Goal: Task Accomplishment & Management: Use online tool/utility

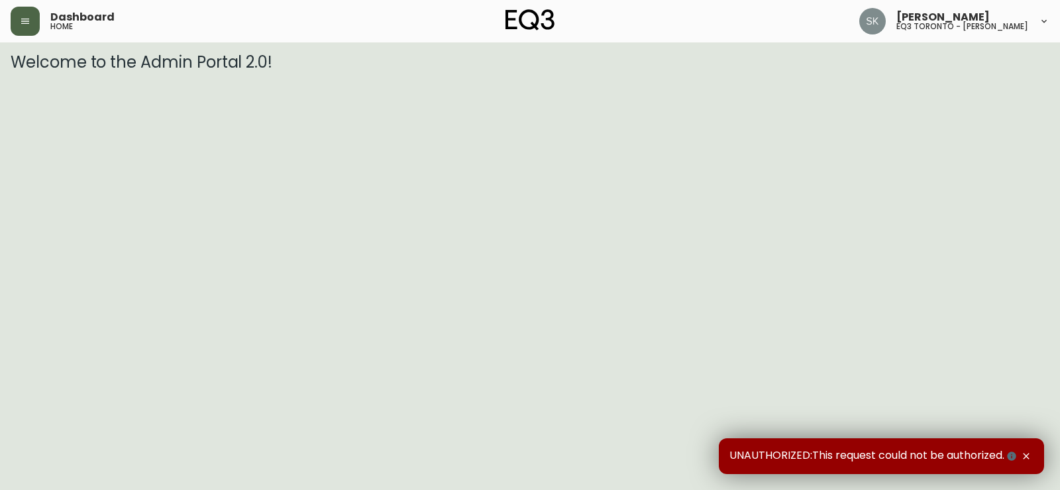
click at [27, 18] on icon "button" at bounding box center [25, 21] width 11 height 11
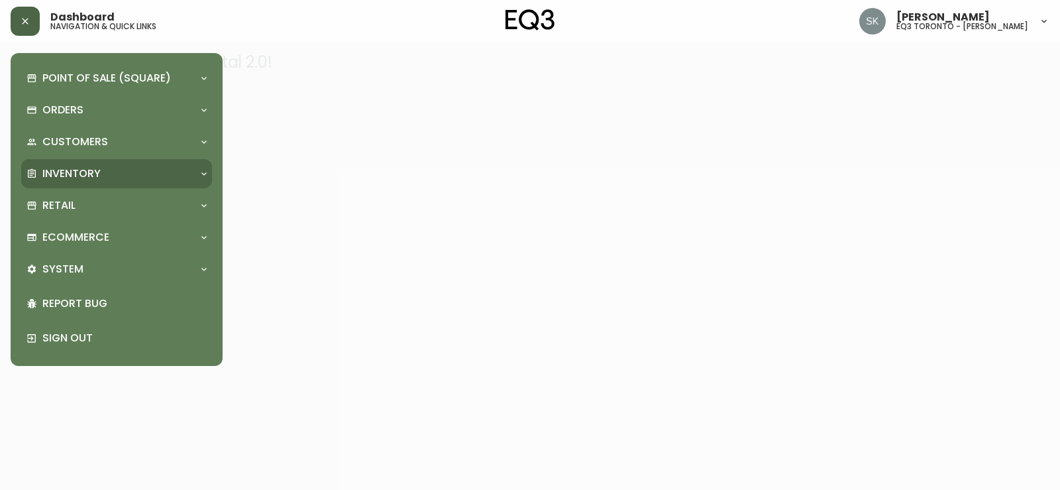
click at [152, 174] on div "Inventory" at bounding box center [110, 173] width 167 height 15
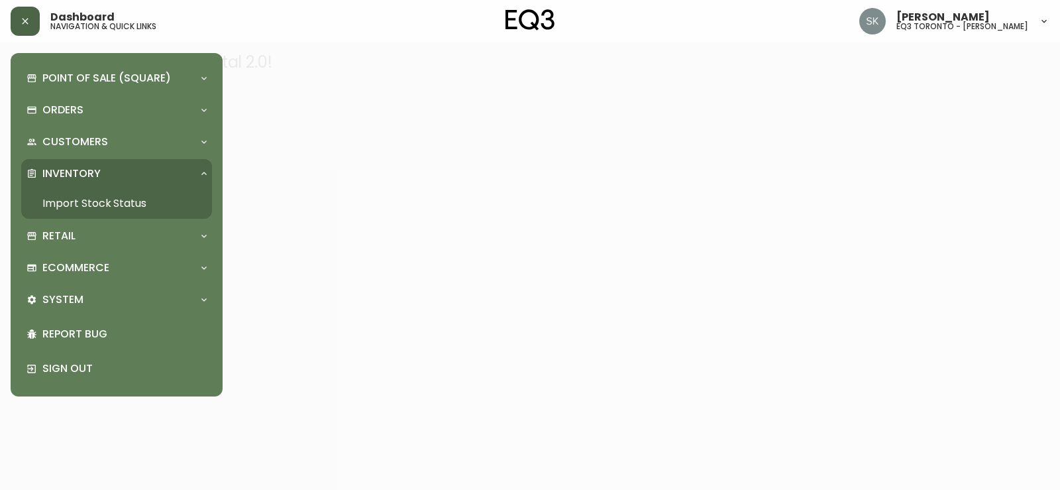
click at [140, 200] on link "Import Stock Status" at bounding box center [116, 203] width 191 height 30
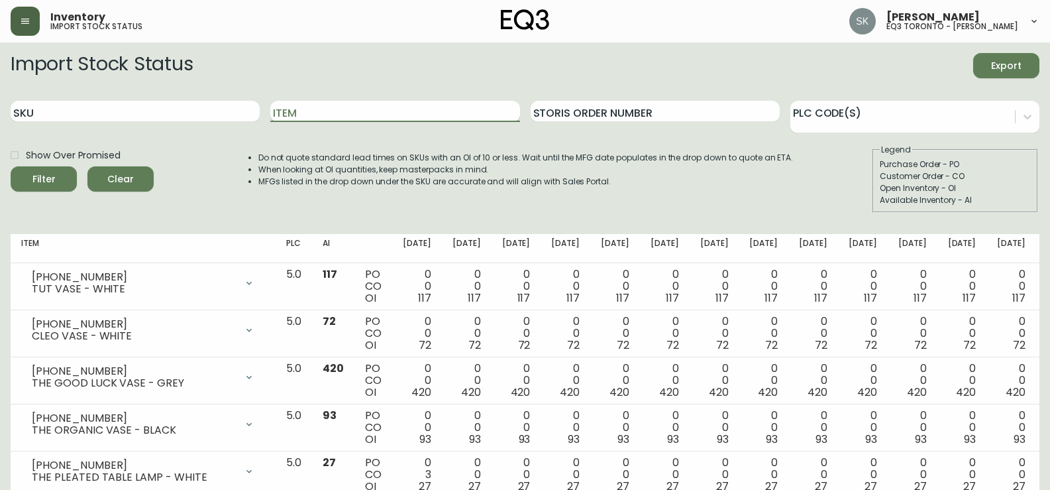
drag, startPoint x: 297, startPoint y: 117, endPoint x: 417, endPoint y: 156, distance: 125.7
click at [304, 121] on input "Item" at bounding box center [394, 111] width 249 height 21
type input "ORB"
click at [11, 166] on button "Filter" at bounding box center [44, 178] width 66 height 25
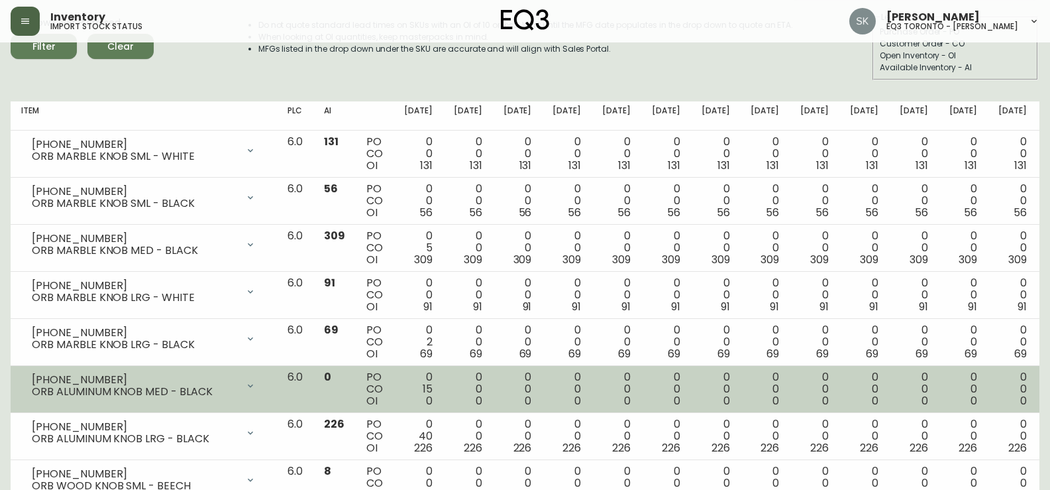
scroll to position [331, 0]
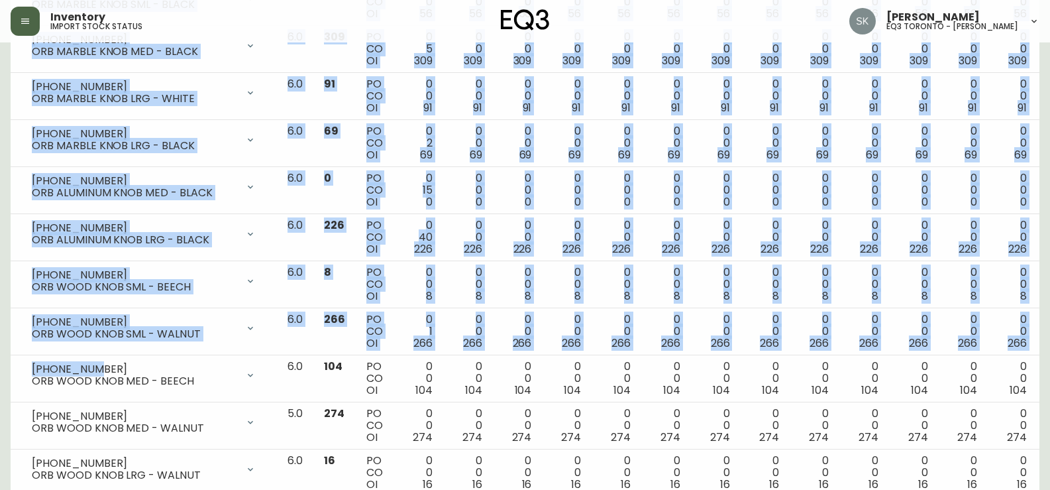
drag, startPoint x: 51, startPoint y: 362, endPoint x: 4, endPoint y: 360, distance: 47.1
click at [4, 360] on main "Import Stock Status Export SKU Item ORB Storis Order Number PLC Code(s) Show Ov…" at bounding box center [525, 118] width 1050 height 814
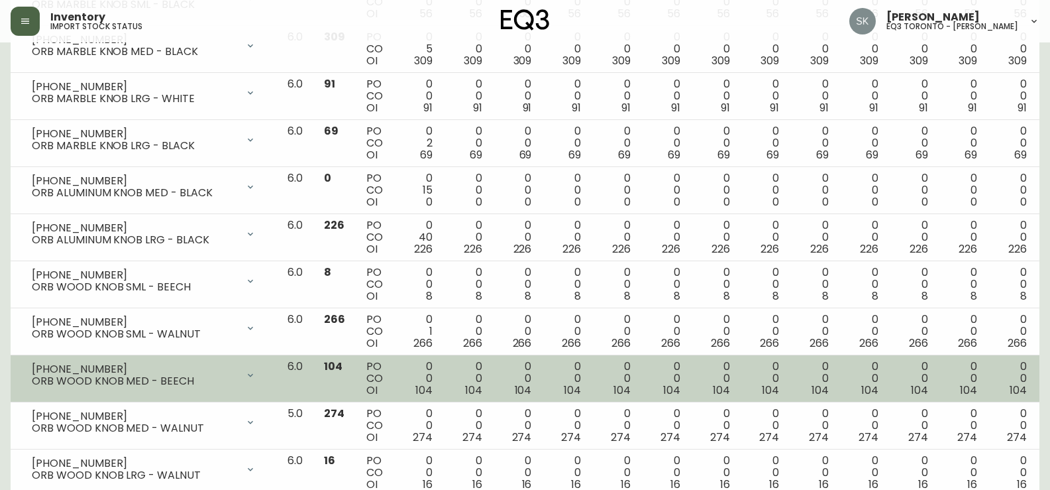
click at [277, 375] on td "[PHONE_NUMBER] ORB WOOD KNOB MED - BEECH Opening Balance 104 ( [DATE] ) Availab…" at bounding box center [144, 378] width 266 height 47
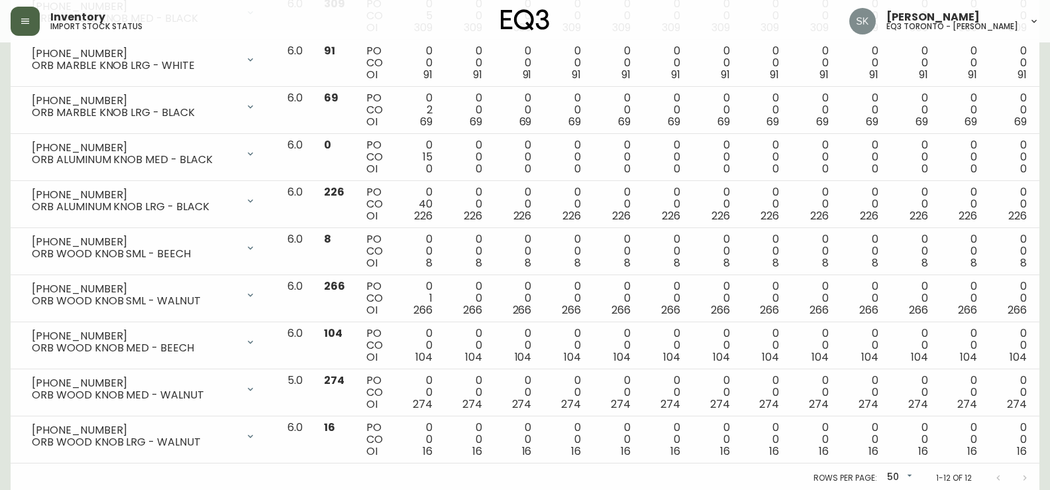
scroll to position [367, 0]
